Goal: Task Accomplishment & Management: Use online tool/utility

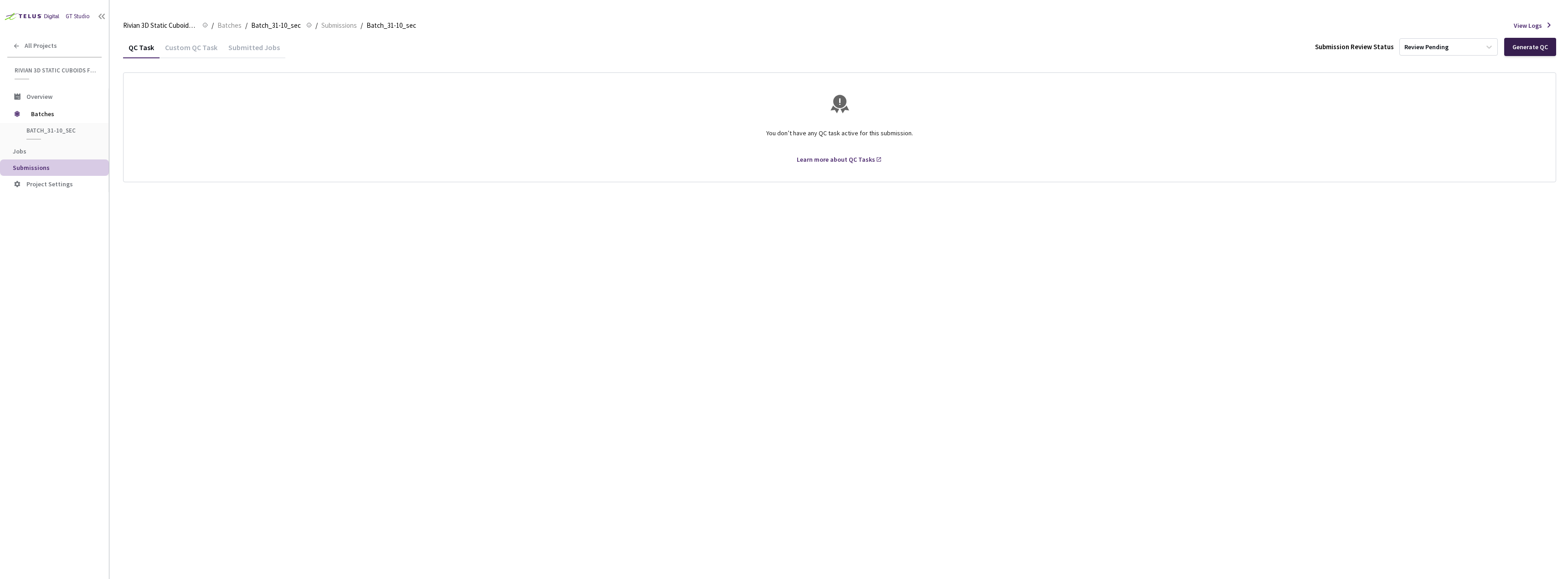
click at [1539, 45] on div "Generate QC" at bounding box center [1530, 47] width 35 height 7
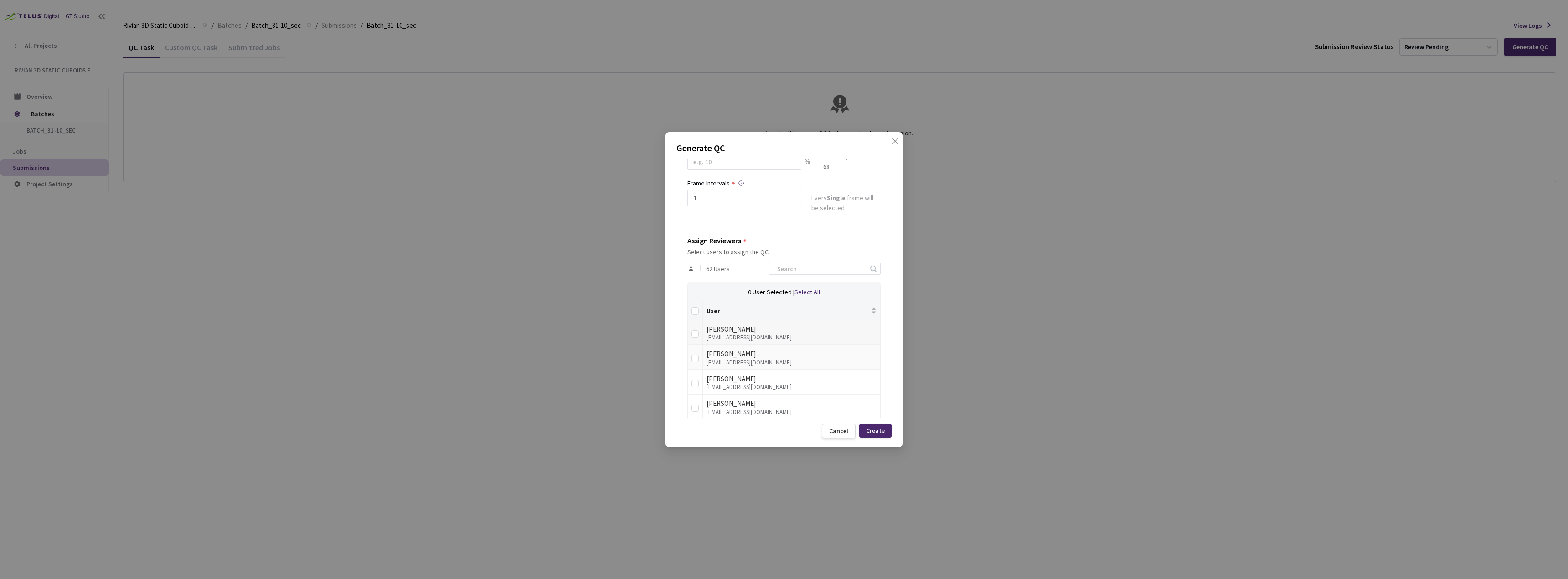
scroll to position [91, 0]
click at [802, 261] on input at bounding box center [820, 261] width 97 height 11
type input "[PERSON_NAME]"
click at [694, 396] on input "checkbox" at bounding box center [695, 396] width 7 height 7
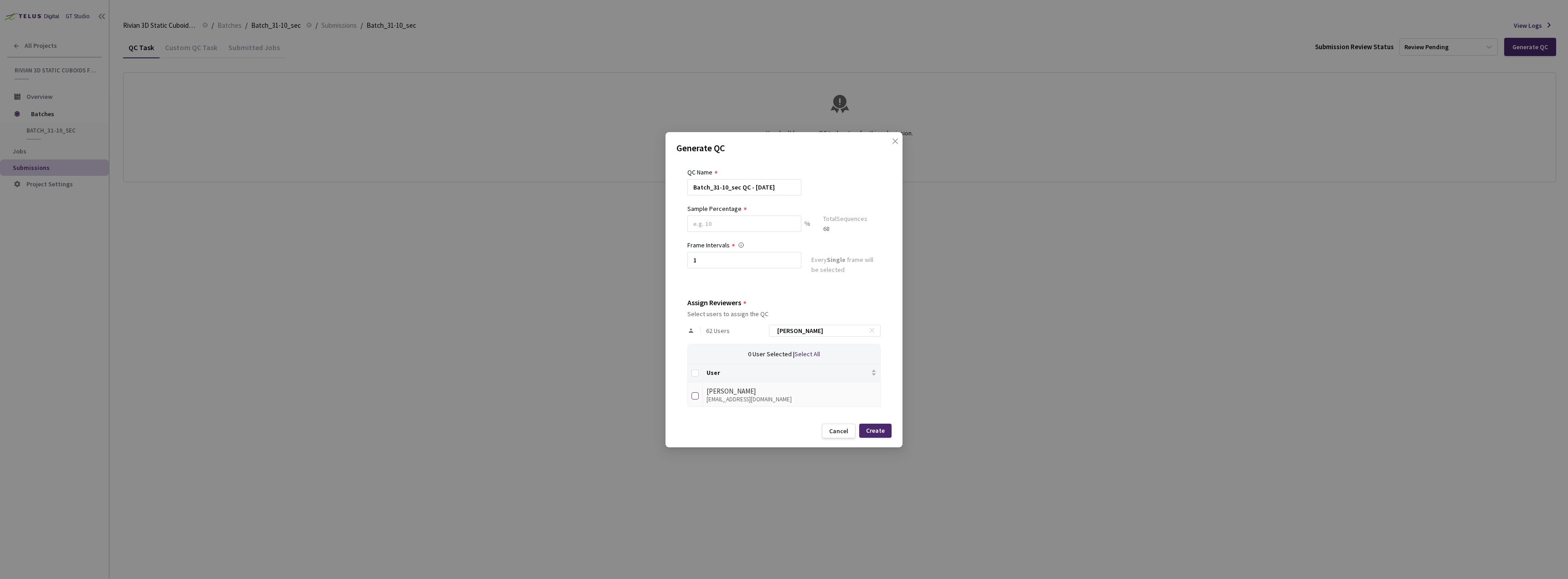
checkbox input "true"
drag, startPoint x: 805, startPoint y: 333, endPoint x: 763, endPoint y: 330, distance: 42.1
click at [763, 330] on div "62 Users [PERSON_NAME]" at bounding box center [784, 330] width 193 height 26
type input "n"
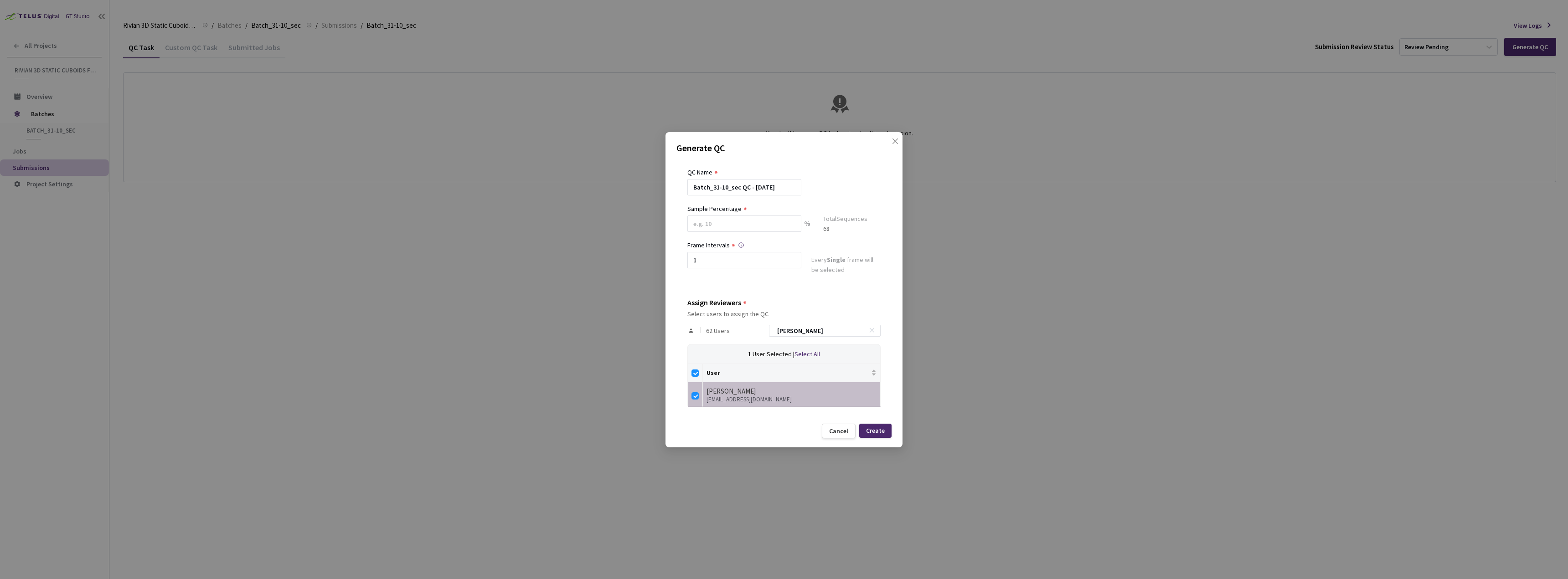
checkbox input "false"
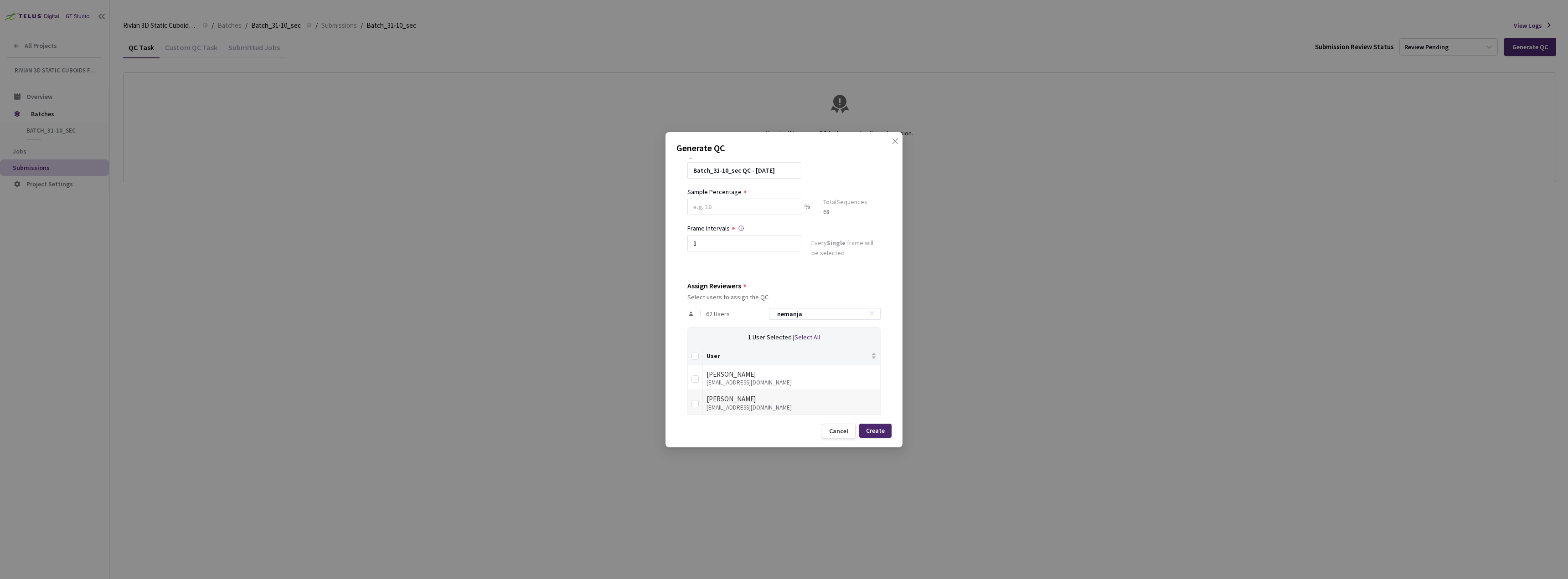
scroll to position [46, 0]
type input "nemanja"
click at [694, 398] on input "checkbox" at bounding box center [695, 396] width 7 height 7
checkbox input "true"
drag, startPoint x: 820, startPoint y: 306, endPoint x: 764, endPoint y: 304, distance: 56.0
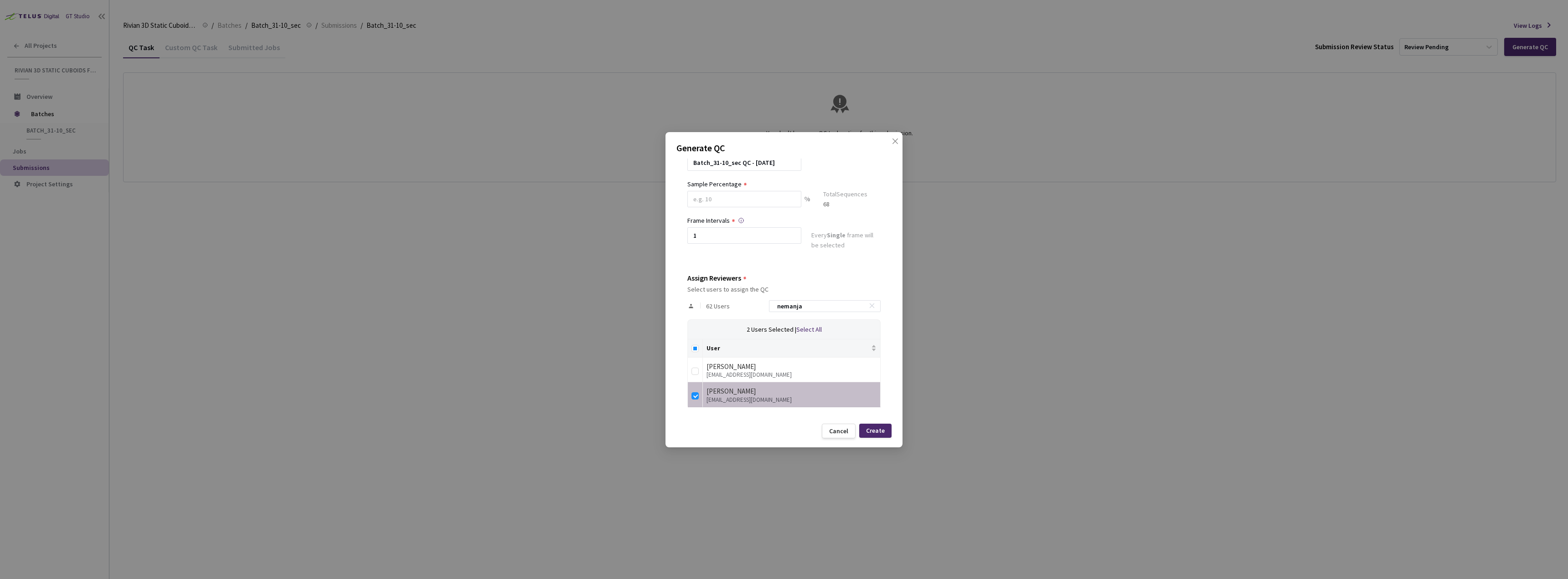
click at [764, 304] on div "62 Users nemanja" at bounding box center [784, 306] width 193 height 26
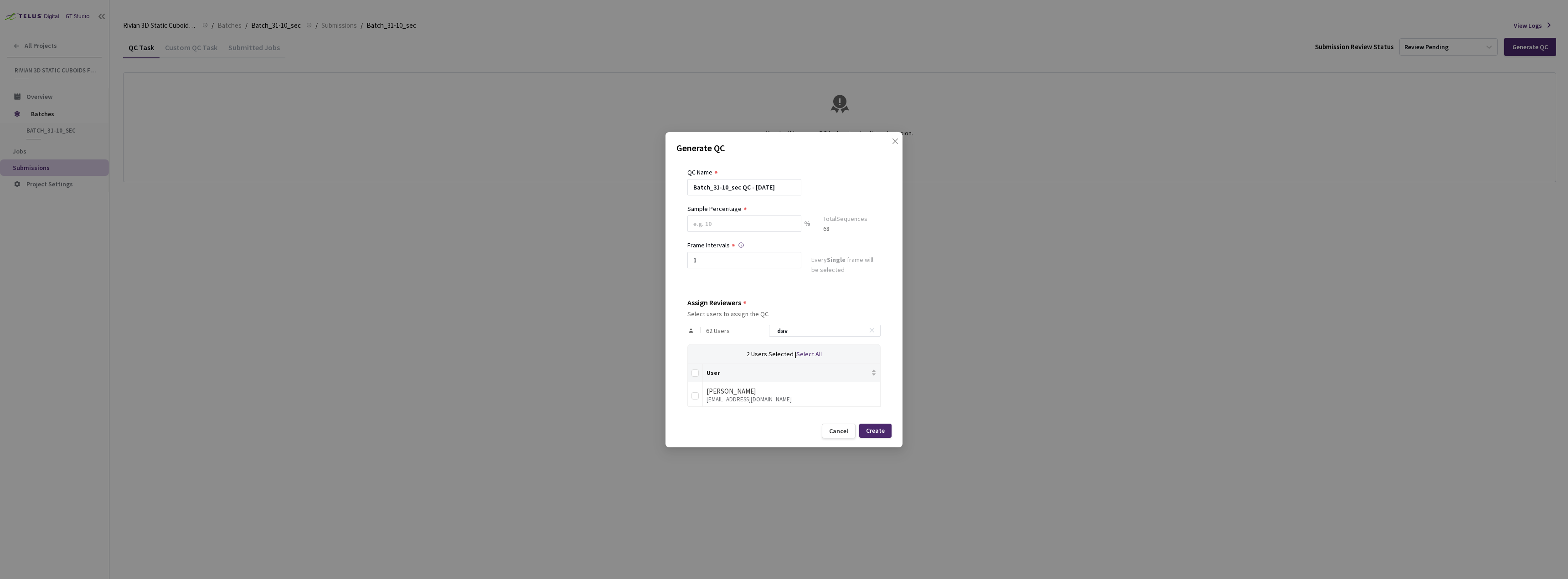
scroll to position [21, 0]
type input "[PERSON_NAME]"
click at [696, 396] on input "checkbox" at bounding box center [695, 396] width 7 height 7
checkbox input "true"
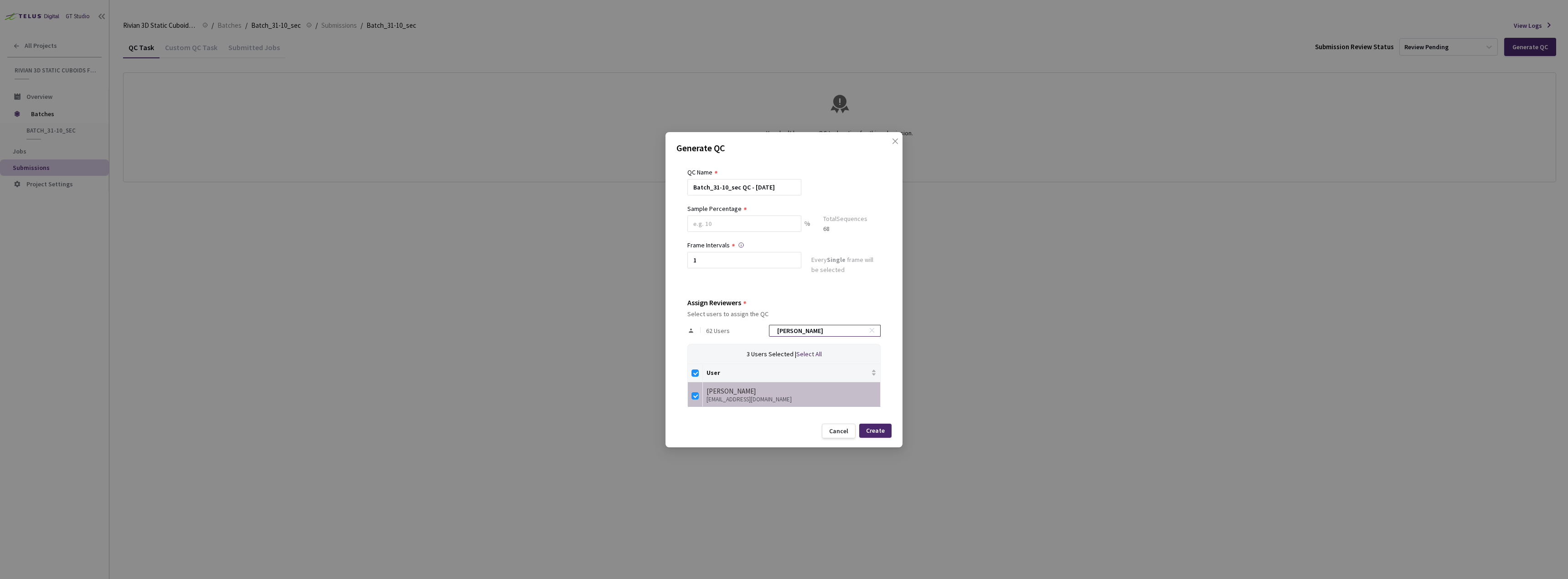
drag, startPoint x: 807, startPoint y: 333, endPoint x: 772, endPoint y: 330, distance: 35.1
click at [772, 331] on div "[PERSON_NAME]" at bounding box center [824, 330] width 112 height 12
type input "a"
checkbox input "false"
type input "aleksa"
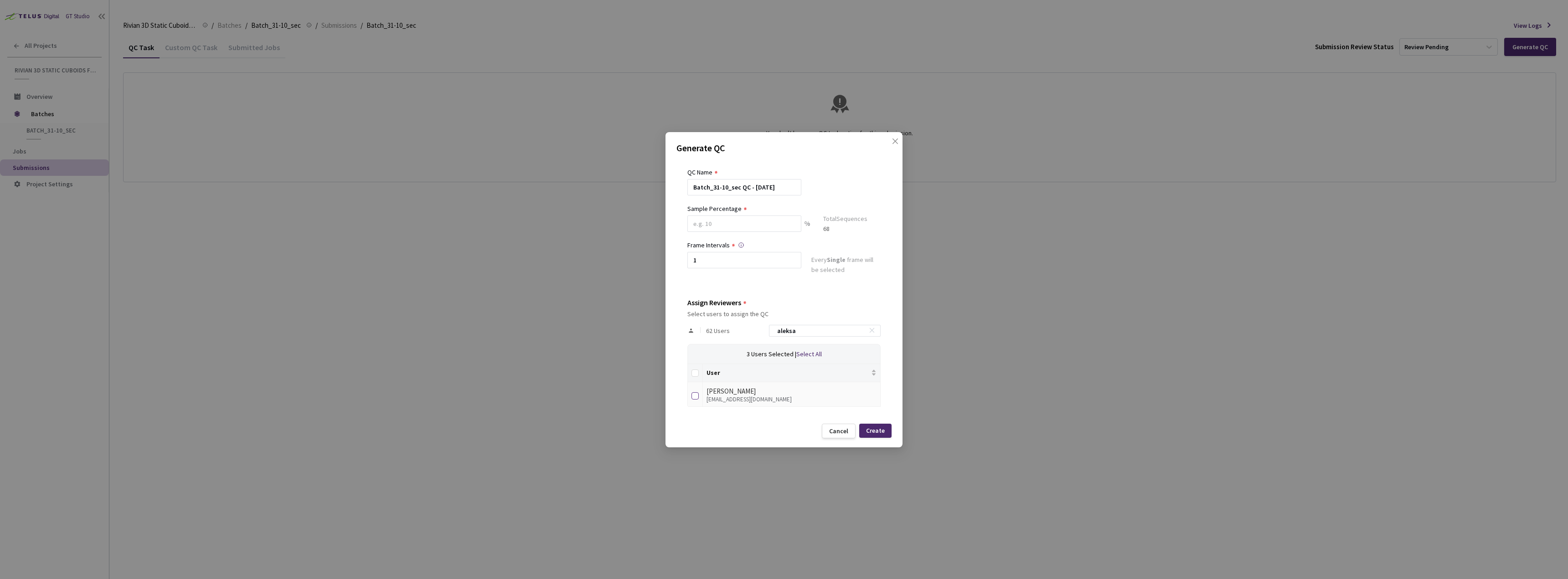
click at [695, 398] on input "checkbox" at bounding box center [695, 396] width 7 height 7
checkbox input "true"
click at [881, 435] on div "Create" at bounding box center [875, 430] width 32 height 14
click at [756, 220] on input at bounding box center [744, 223] width 114 height 16
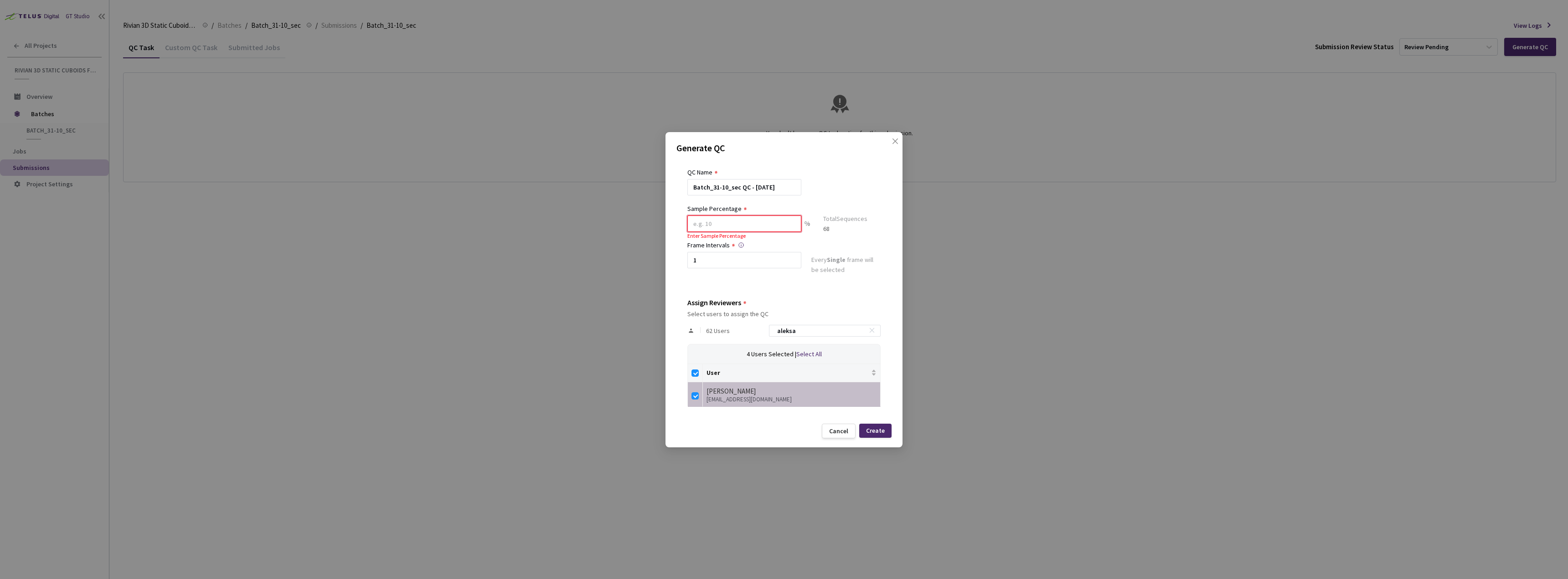
type input "100"
drag, startPoint x: 780, startPoint y: 329, endPoint x: 774, endPoint y: 329, distance: 6.0
click at [774, 329] on input "aleksa" at bounding box center [820, 331] width 97 height 11
checkbox input "false"
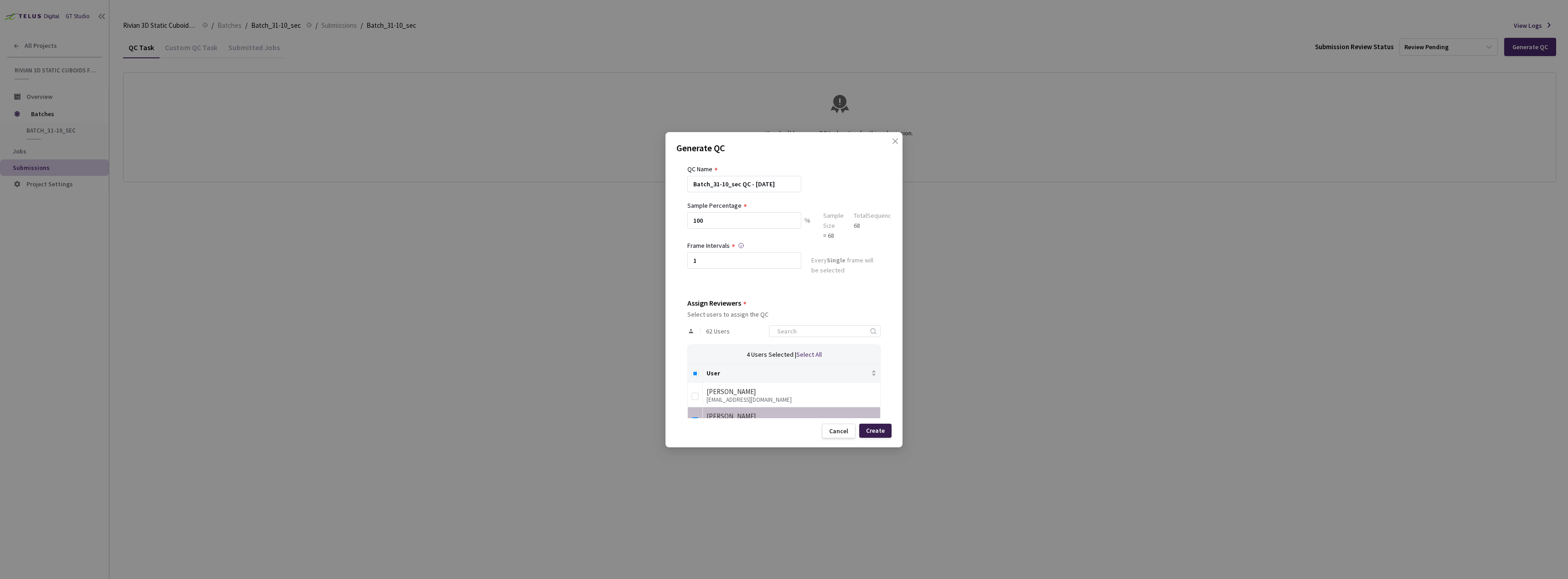
click at [878, 436] on div "Create" at bounding box center [875, 430] width 32 height 14
